Goal: Task Accomplishment & Management: Manage account settings

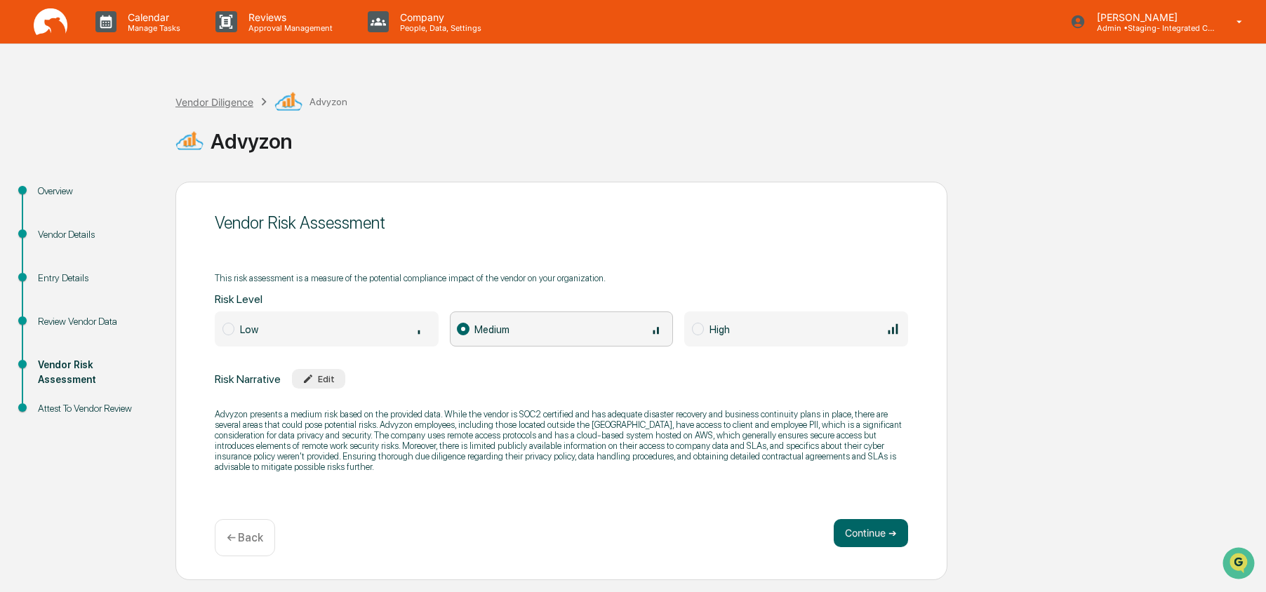
click at [219, 100] on div "Vendor Diligence" at bounding box center [214, 102] width 78 height 12
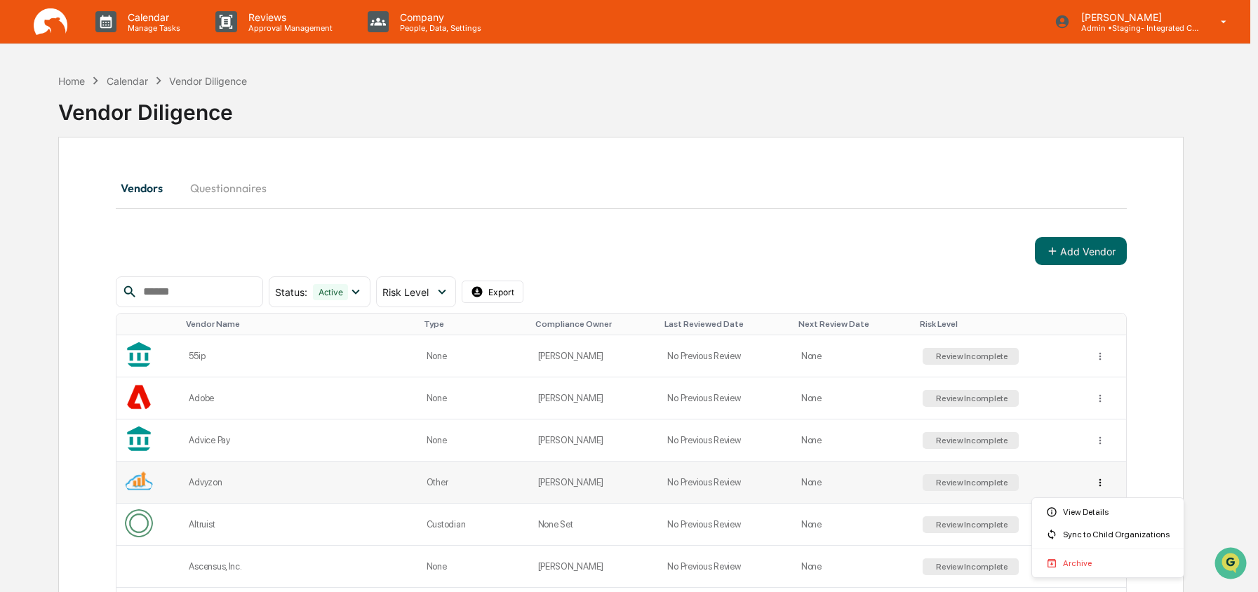
click at [1107, 486] on html "Calendar Manage Tasks Reviews Approval Management Company People, Data, Setting…" at bounding box center [629, 296] width 1258 height 592
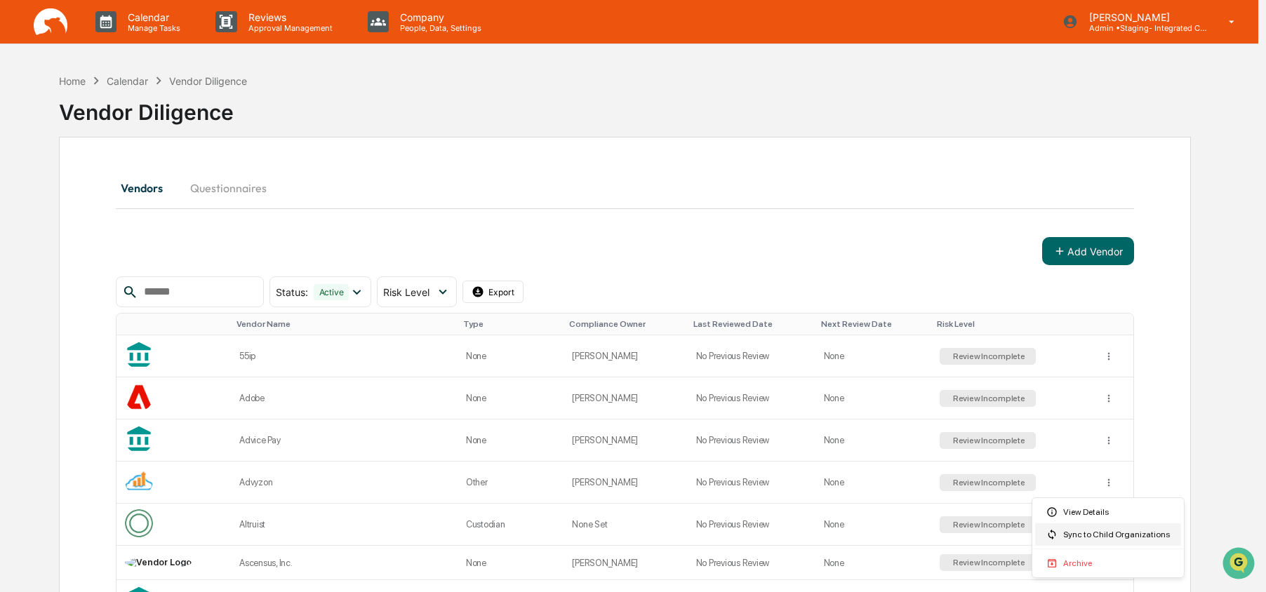
click at [1105, 541] on div "Sync to Child Organizations" at bounding box center [1108, 535] width 146 height 22
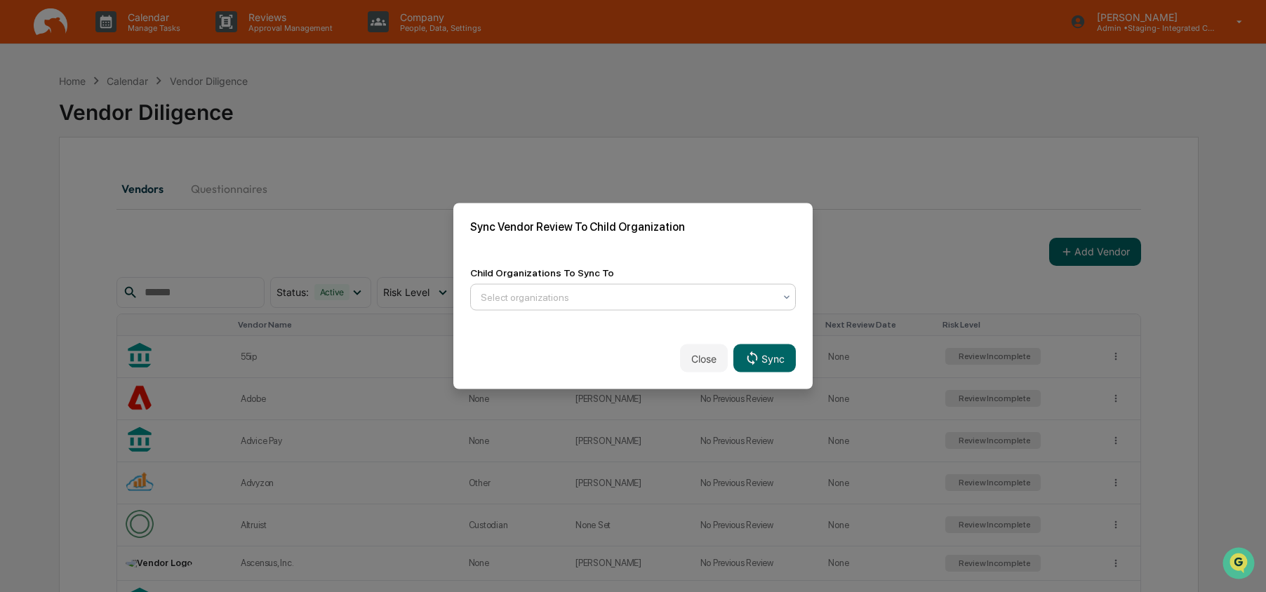
click at [559, 295] on div at bounding box center [627, 298] width 293 height 14
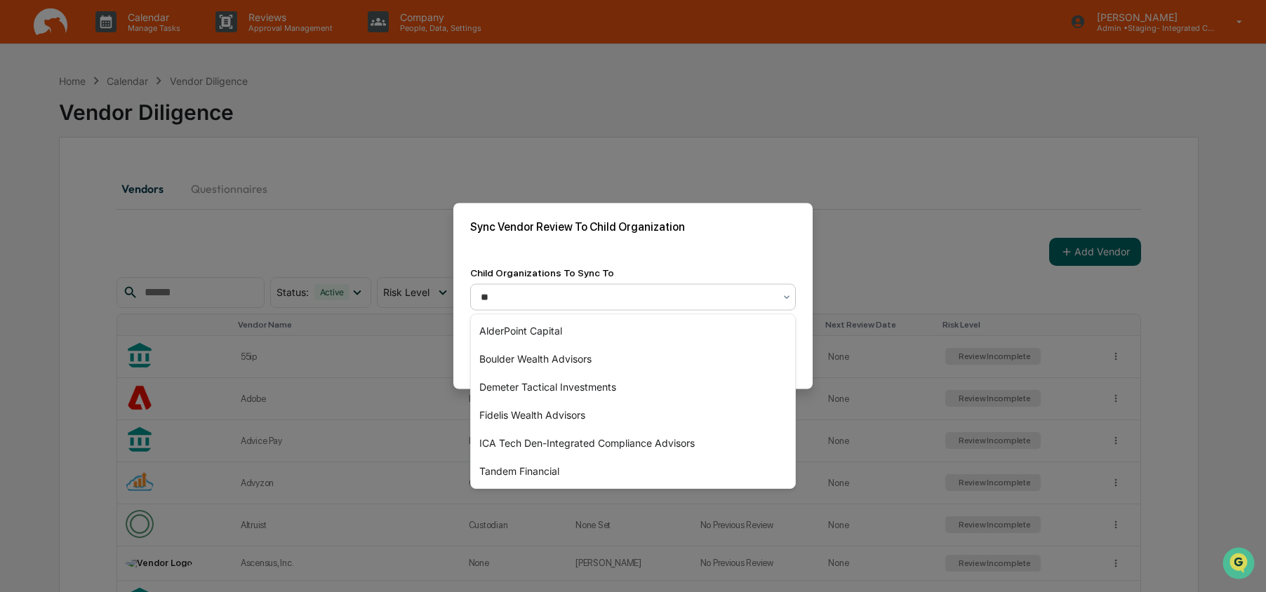
type input "***"
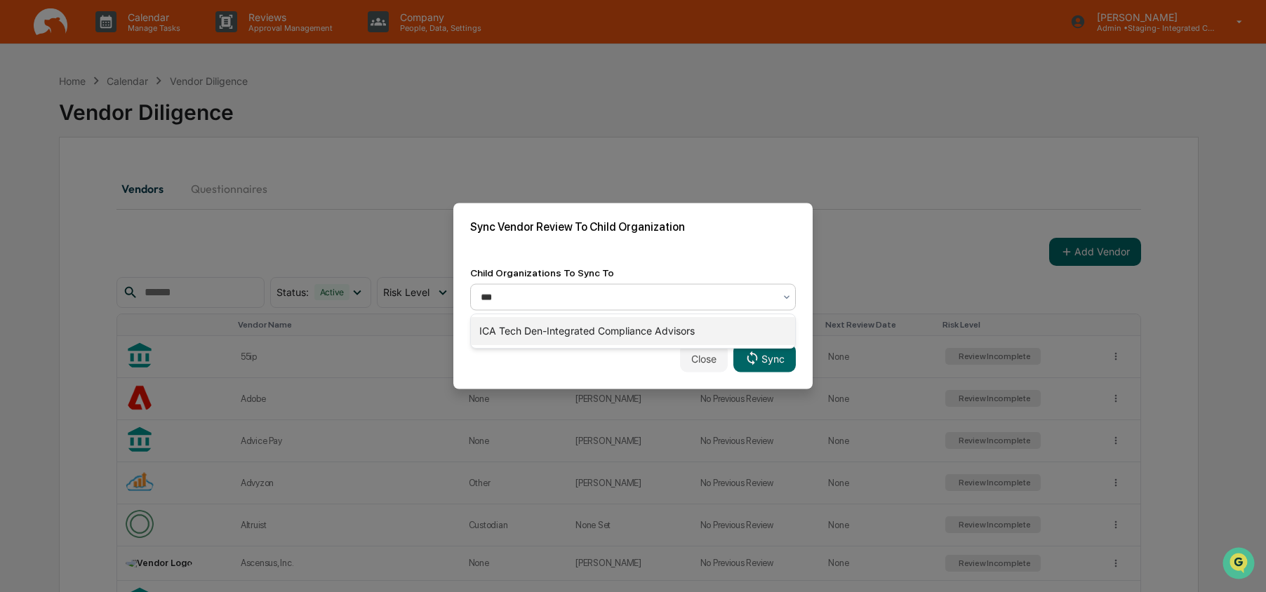
click at [550, 333] on div "ICA Tech Den-Integrated Compliance Advisors" at bounding box center [633, 331] width 324 height 28
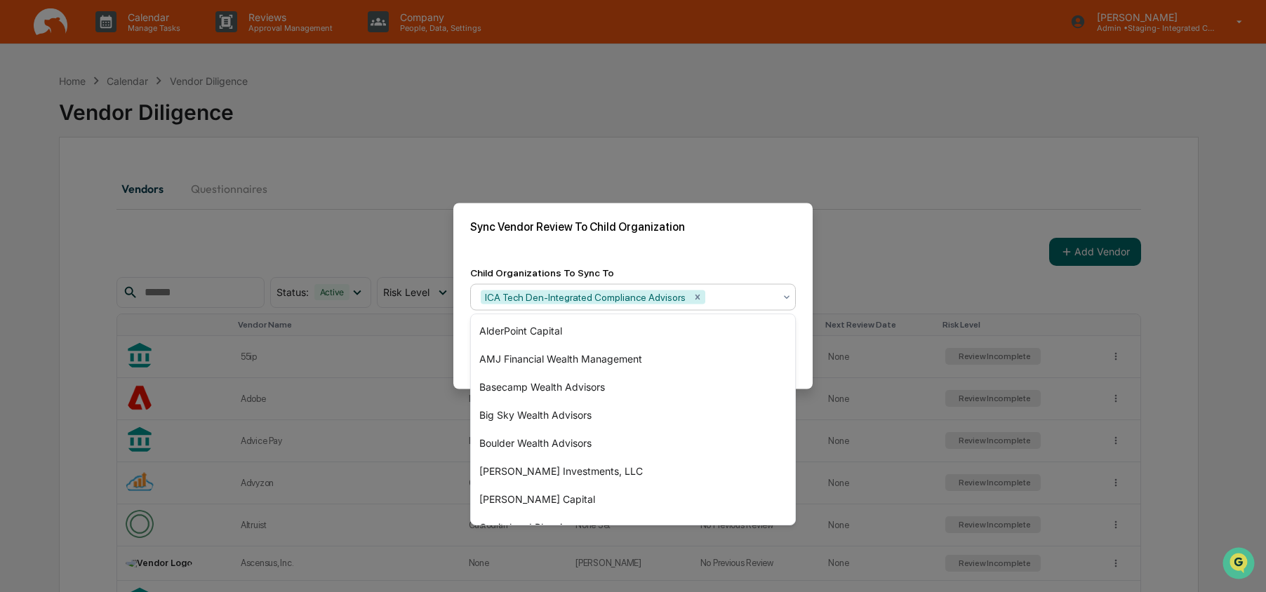
click at [734, 267] on div "Child Organizations To Sync To" at bounding box center [633, 272] width 326 height 11
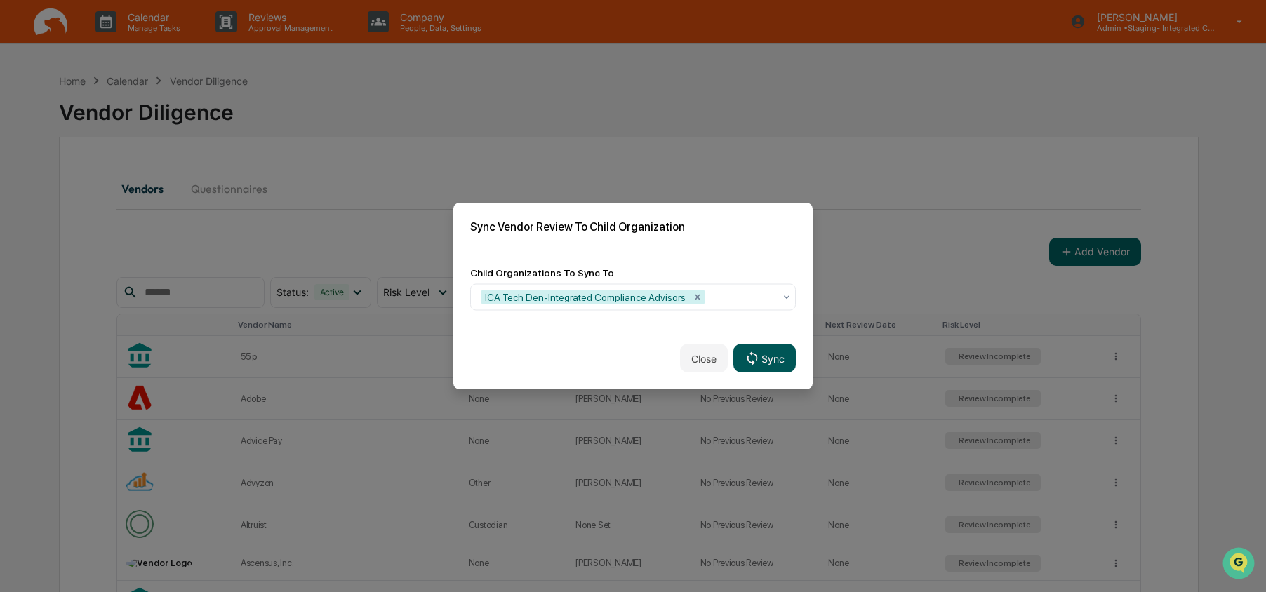
click at [787, 359] on button "Sync" at bounding box center [764, 359] width 62 height 28
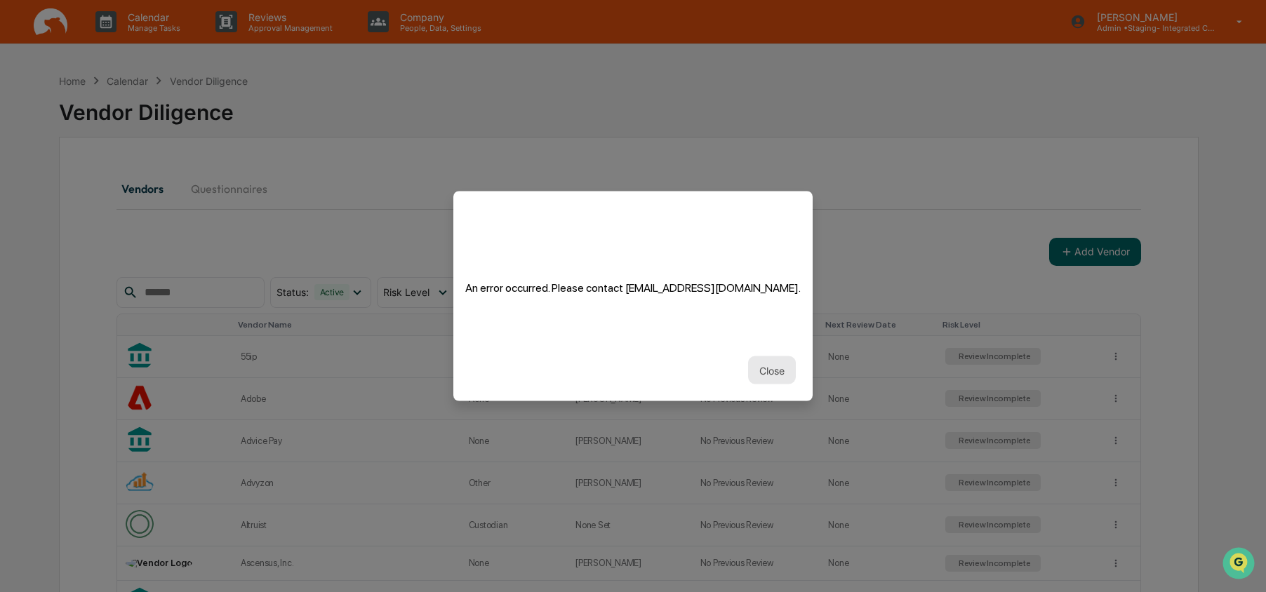
click at [782, 380] on button "Close" at bounding box center [772, 370] width 48 height 28
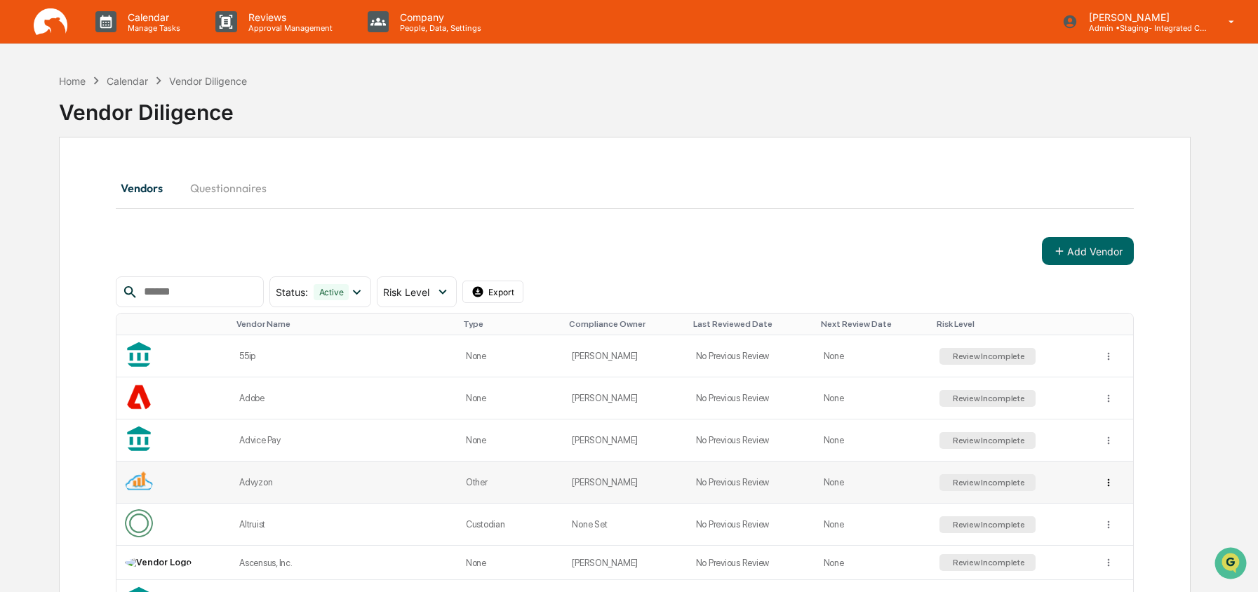
click at [1112, 481] on html "Calendar Manage Tasks Reviews Approval Management Company People, Data, Setting…" at bounding box center [629, 296] width 1258 height 592
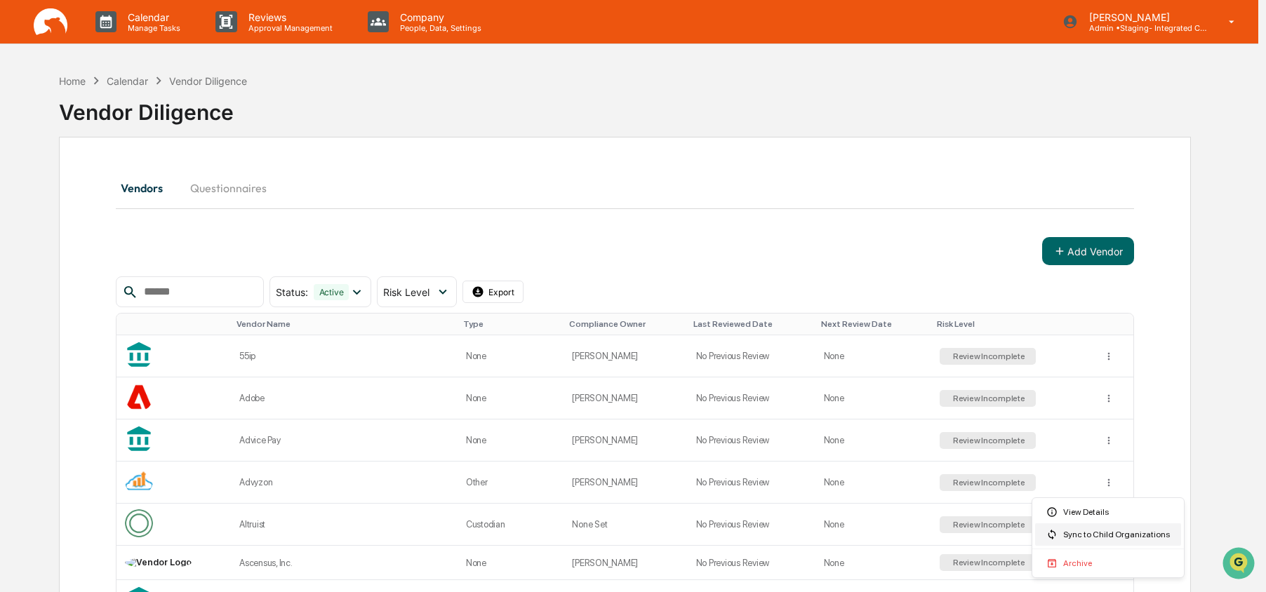
click at [1097, 542] on div "Sync to Child Organizations" at bounding box center [1108, 535] width 146 height 22
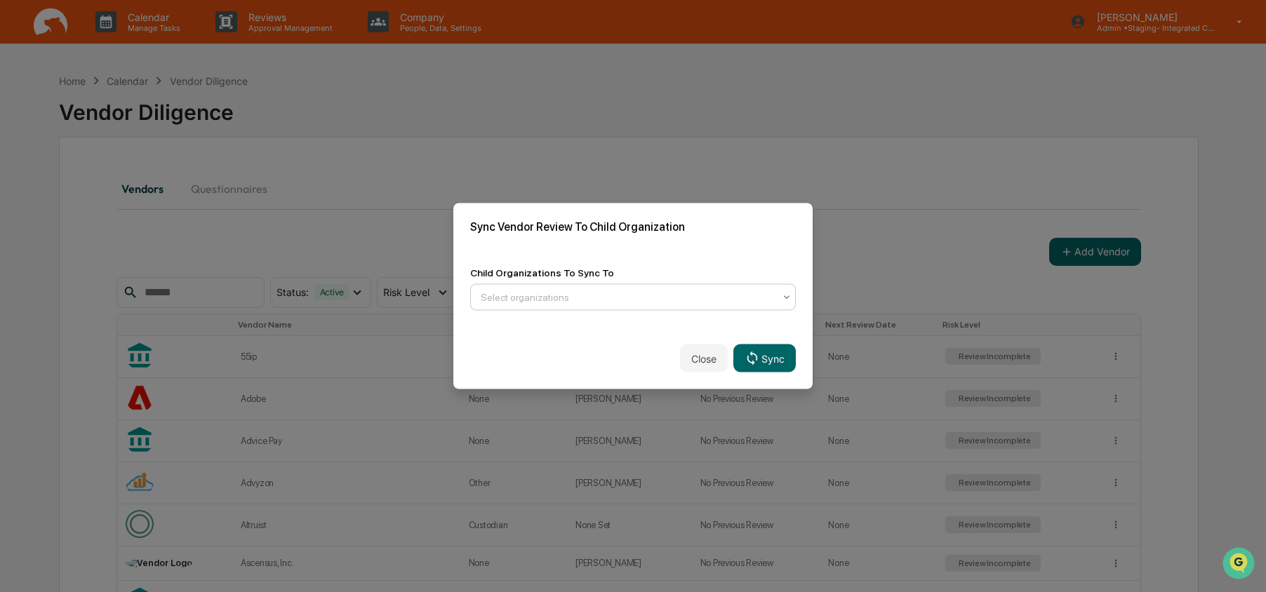
click at [583, 300] on div at bounding box center [627, 298] width 293 height 14
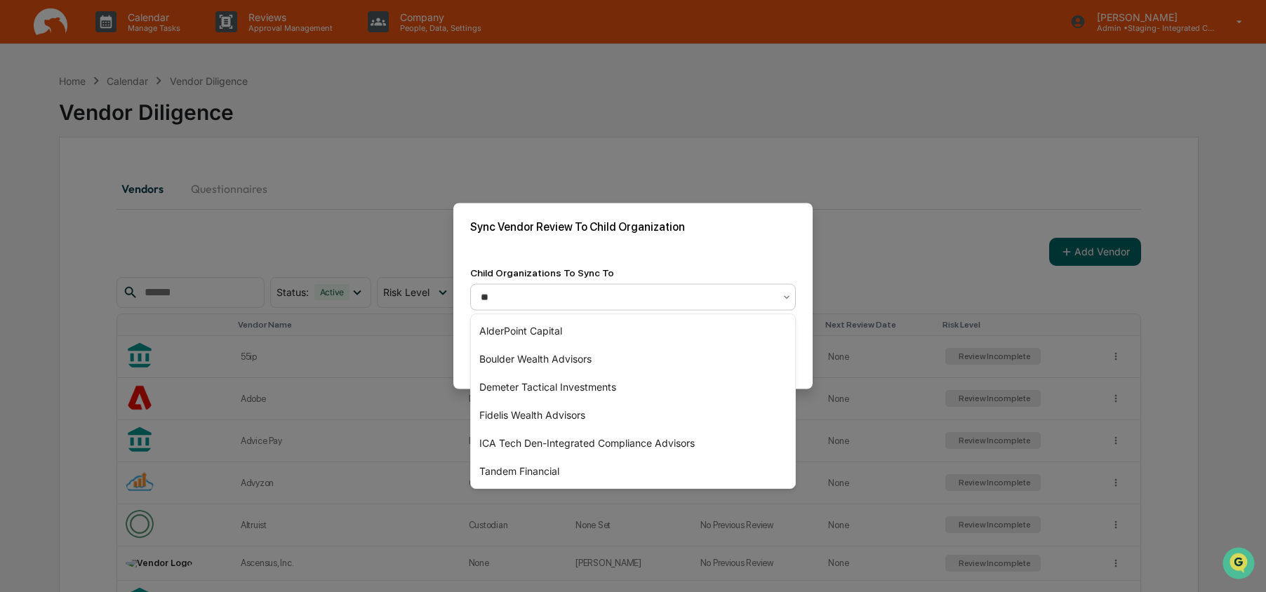
type input "***"
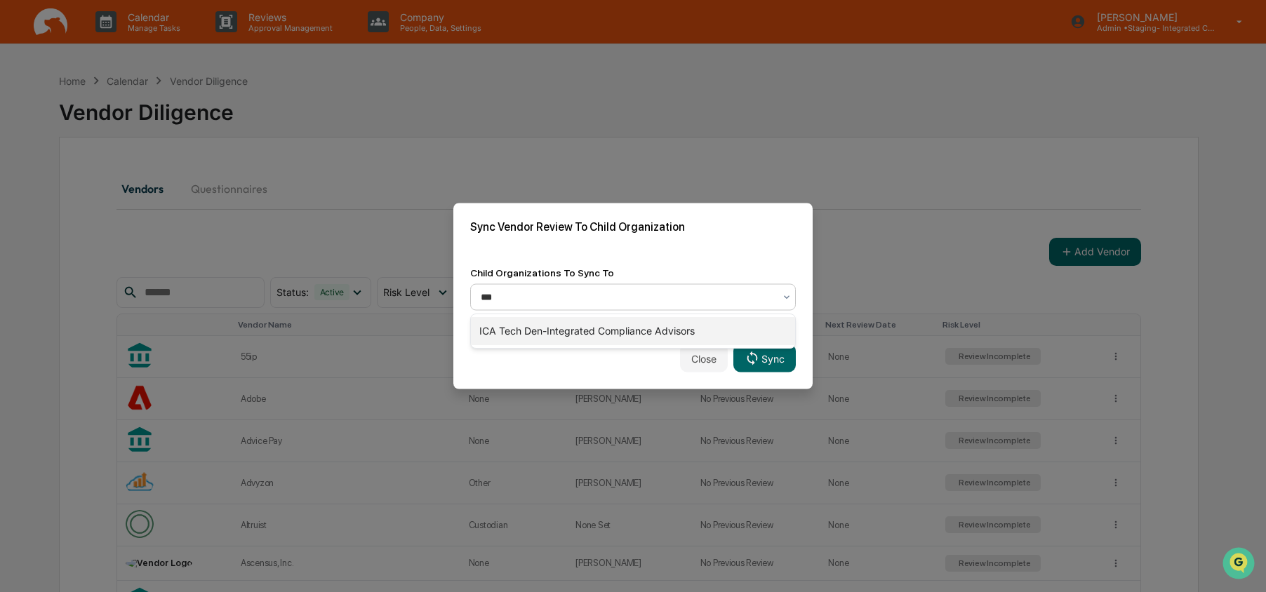
click at [566, 327] on div "ICA Tech Den-Integrated Compliance Advisors" at bounding box center [633, 331] width 324 height 28
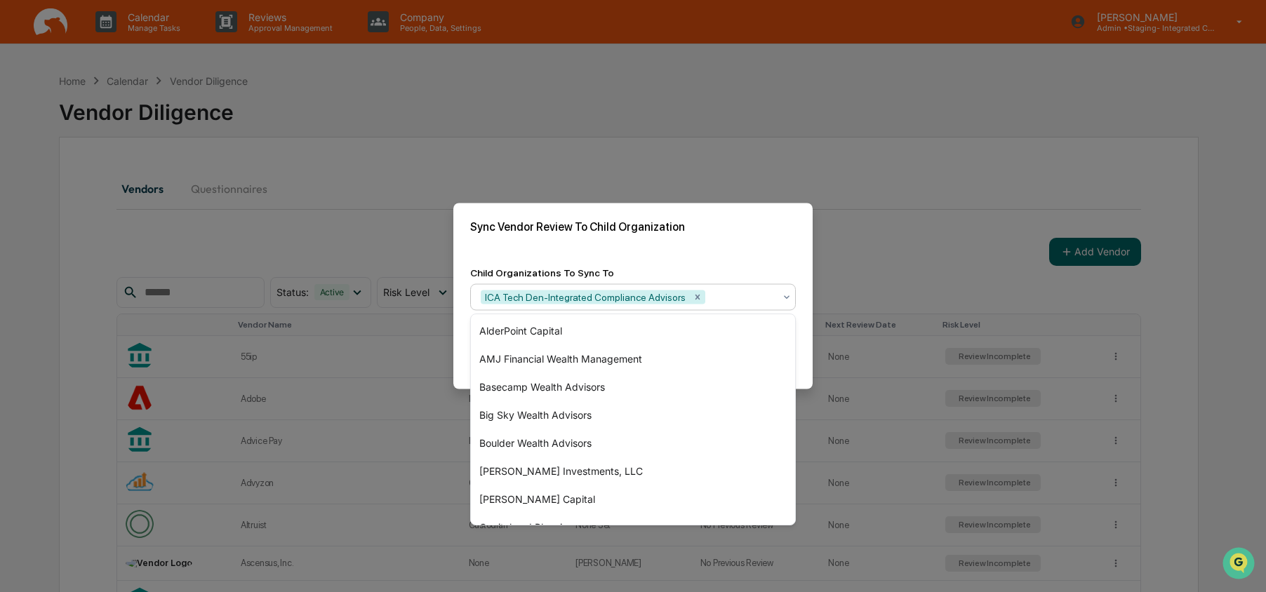
click at [722, 267] on div "Child Organizations To Sync To" at bounding box center [633, 272] width 326 height 11
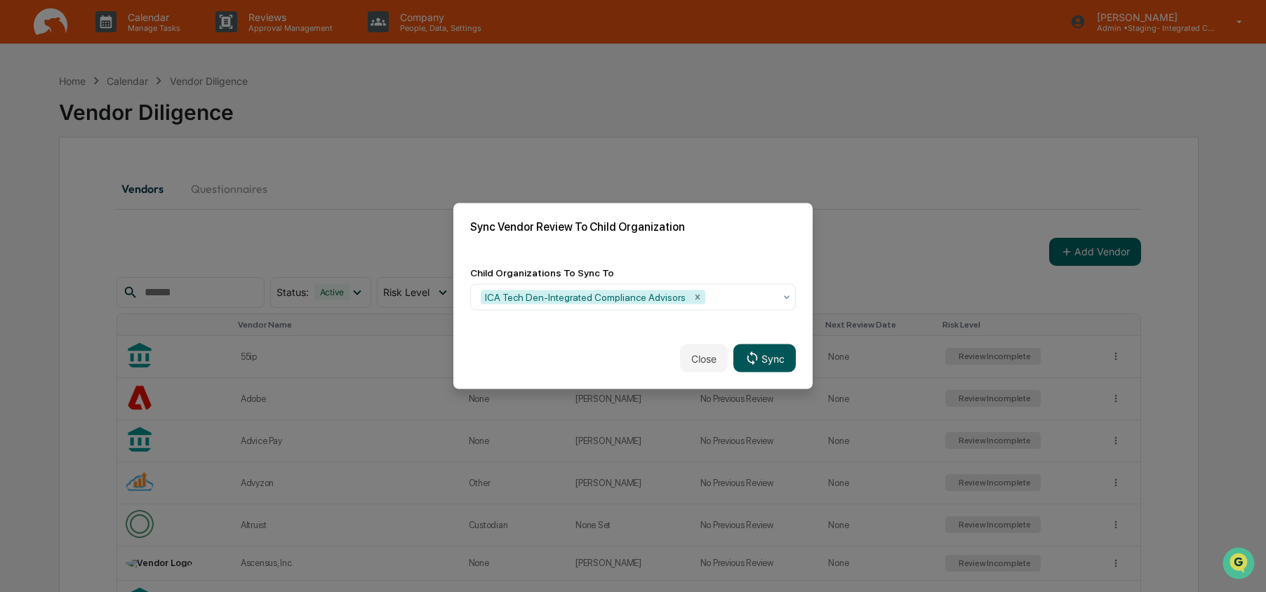
click at [783, 362] on button "Sync" at bounding box center [764, 359] width 62 height 28
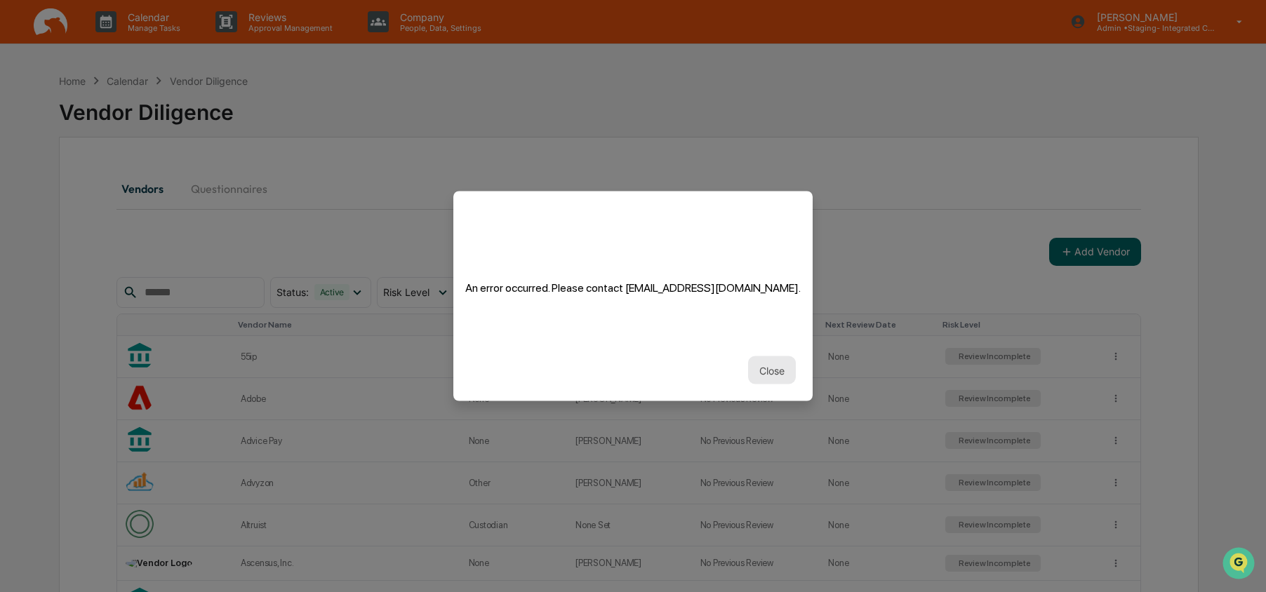
click at [768, 375] on button "Close" at bounding box center [772, 370] width 48 height 28
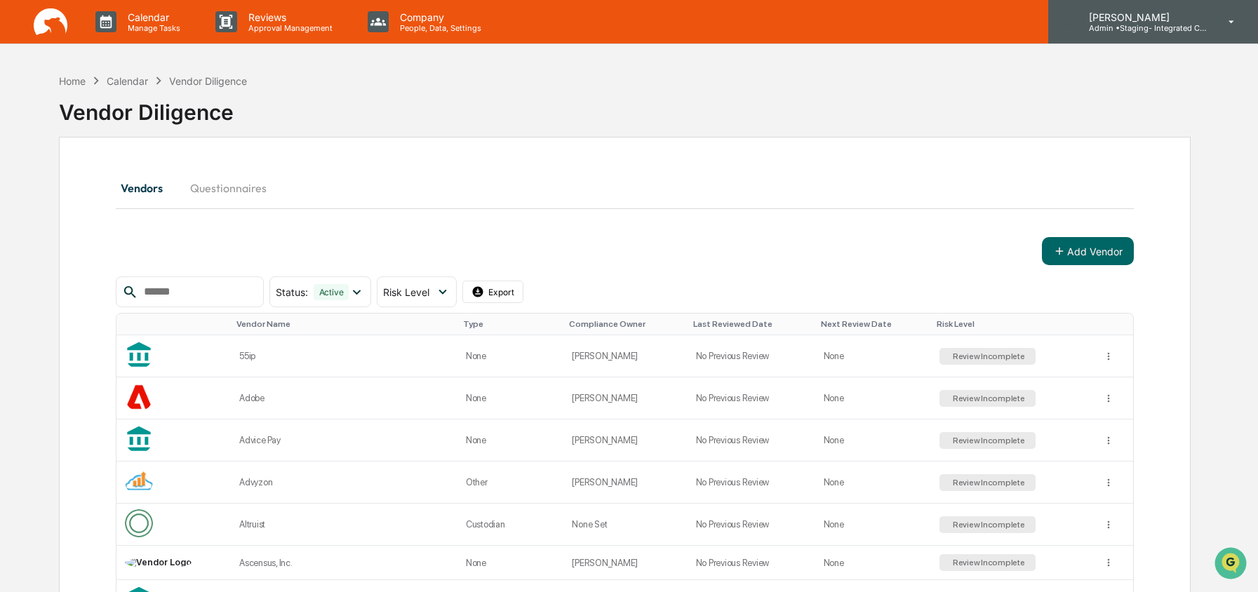
click at [1138, 30] on p "Admin • Staging- Integrated Compliance Advisors" at bounding box center [1143, 28] width 131 height 10
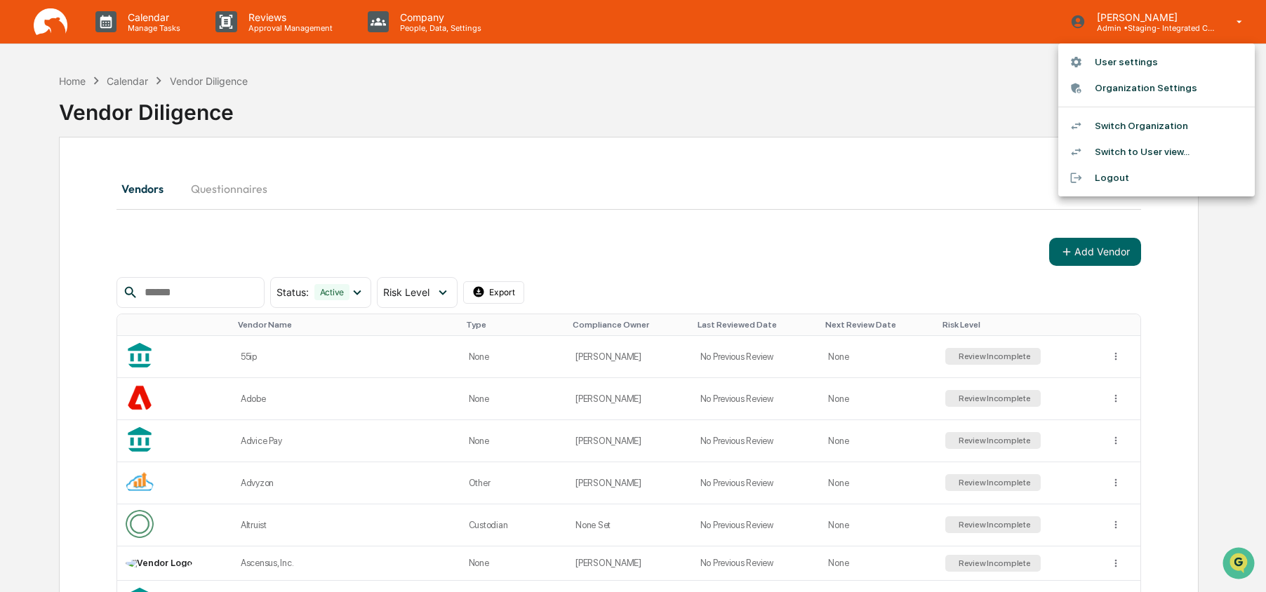
click at [1126, 119] on li "Switch Organization" at bounding box center [1156, 126] width 196 height 26
